Goal: Information Seeking & Learning: Stay updated

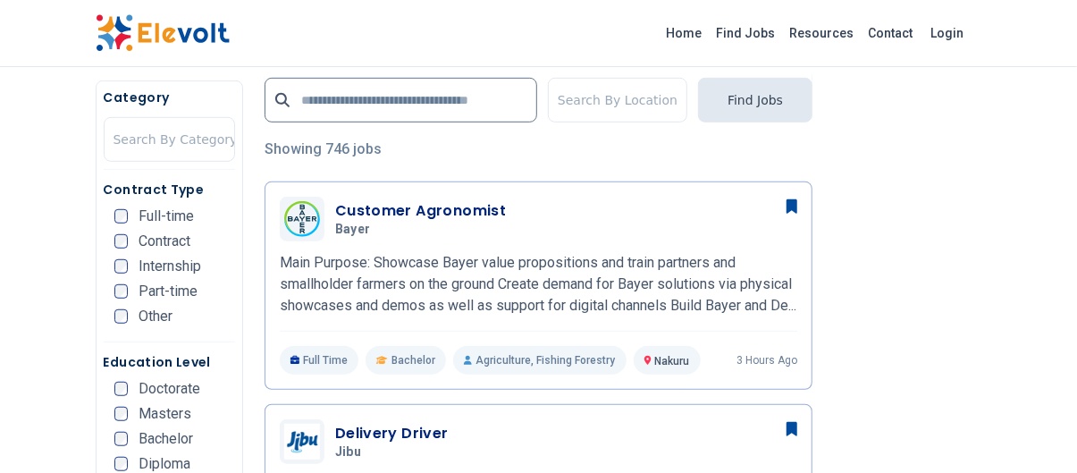
scroll to position [404, 0]
